Goal: Find specific page/section: Find specific page/section

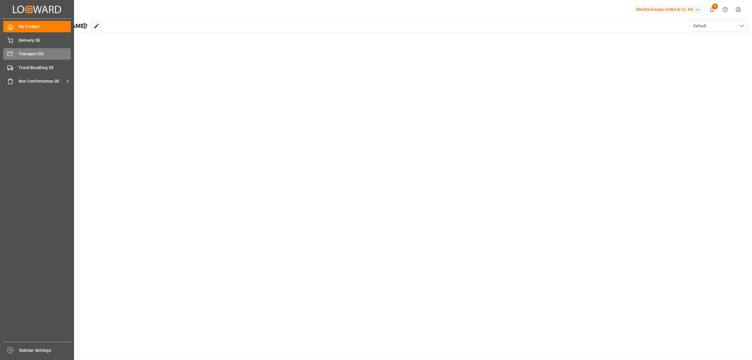
click at [30, 54] on span "Transport DE" at bounding box center [45, 54] width 53 height 6
